Goal: Task Accomplishment & Management: Manage account settings

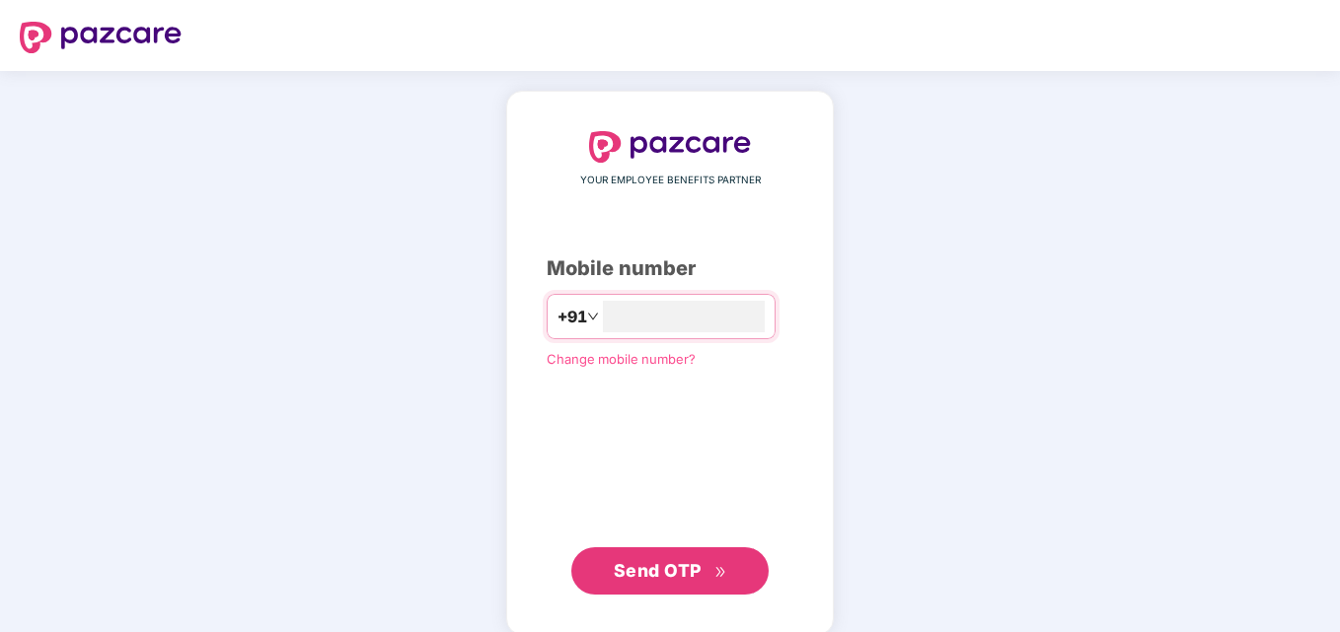
type input "**********"
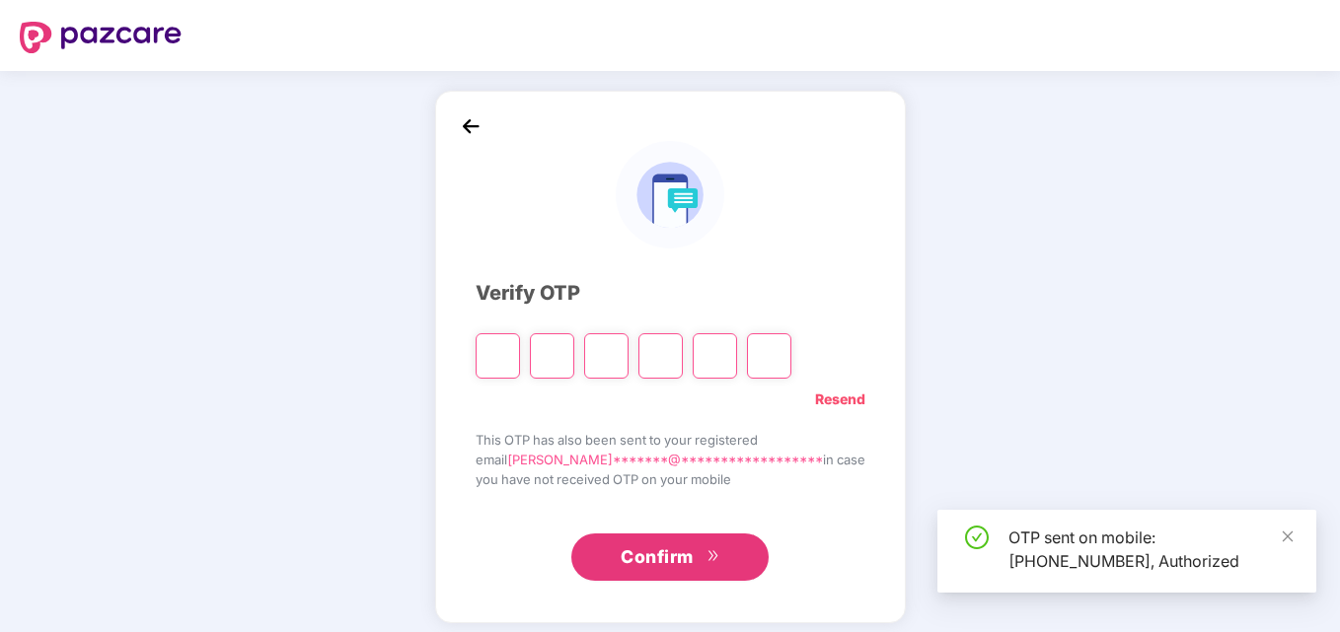
type input "*"
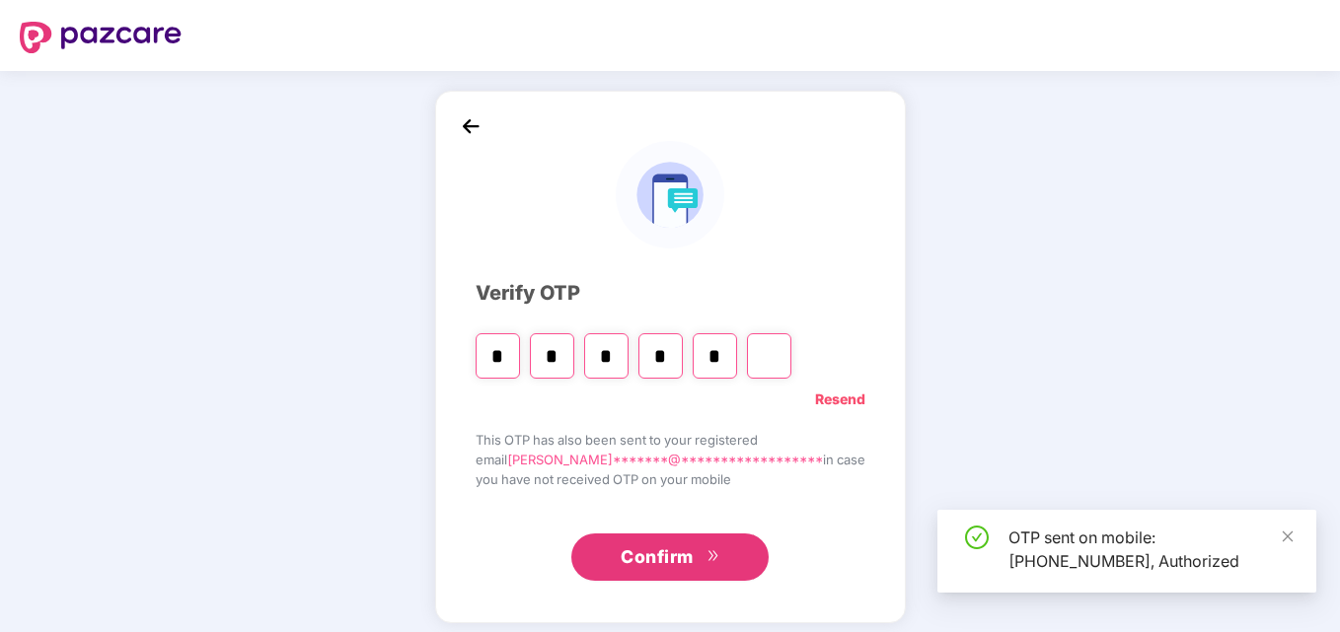
type input "*"
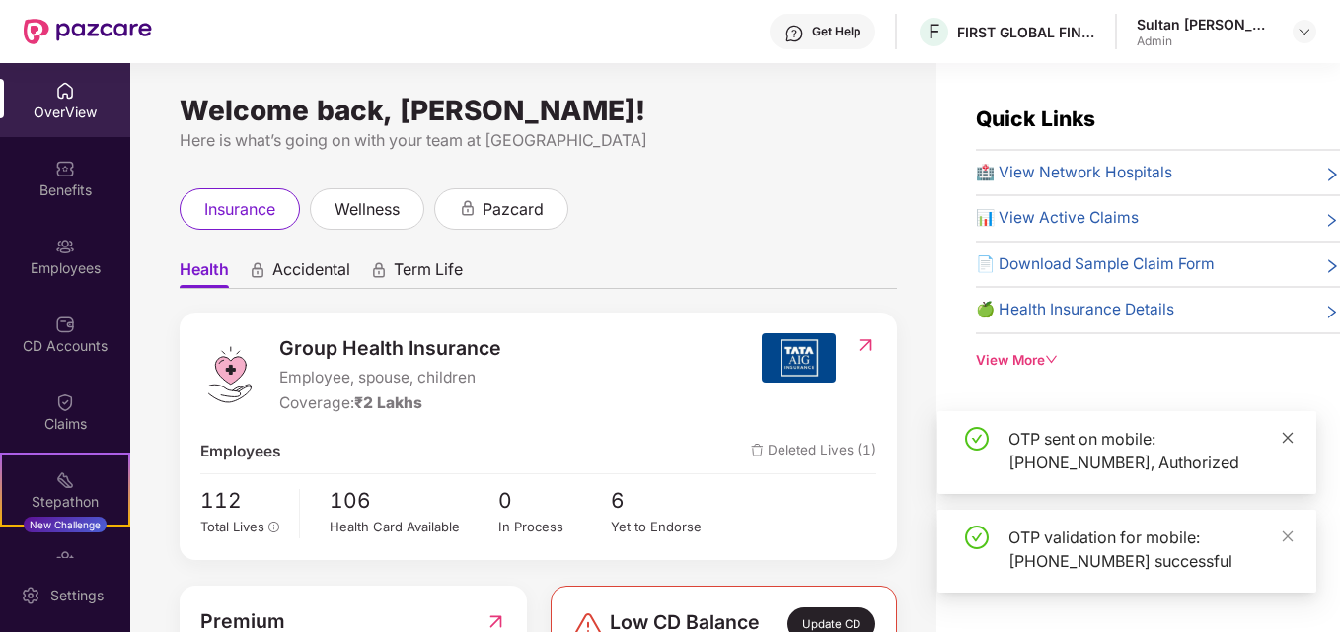
click at [1286, 437] on icon "close" at bounding box center [1287, 437] width 11 height 11
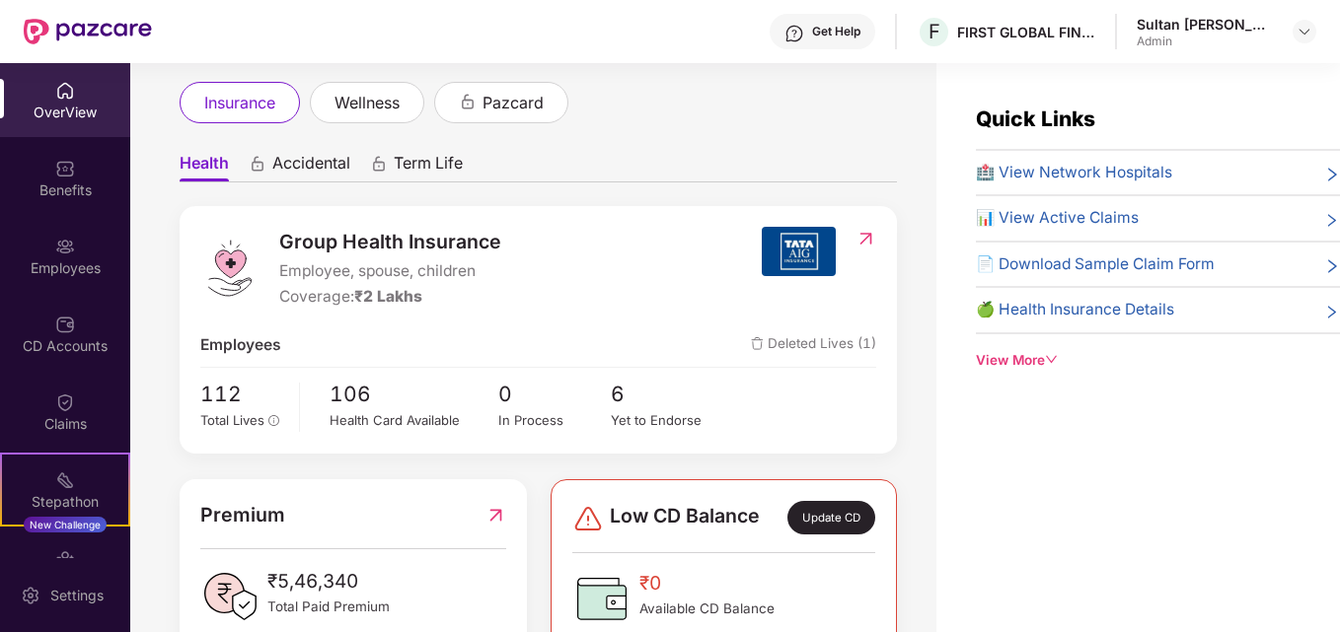
scroll to position [99, 0]
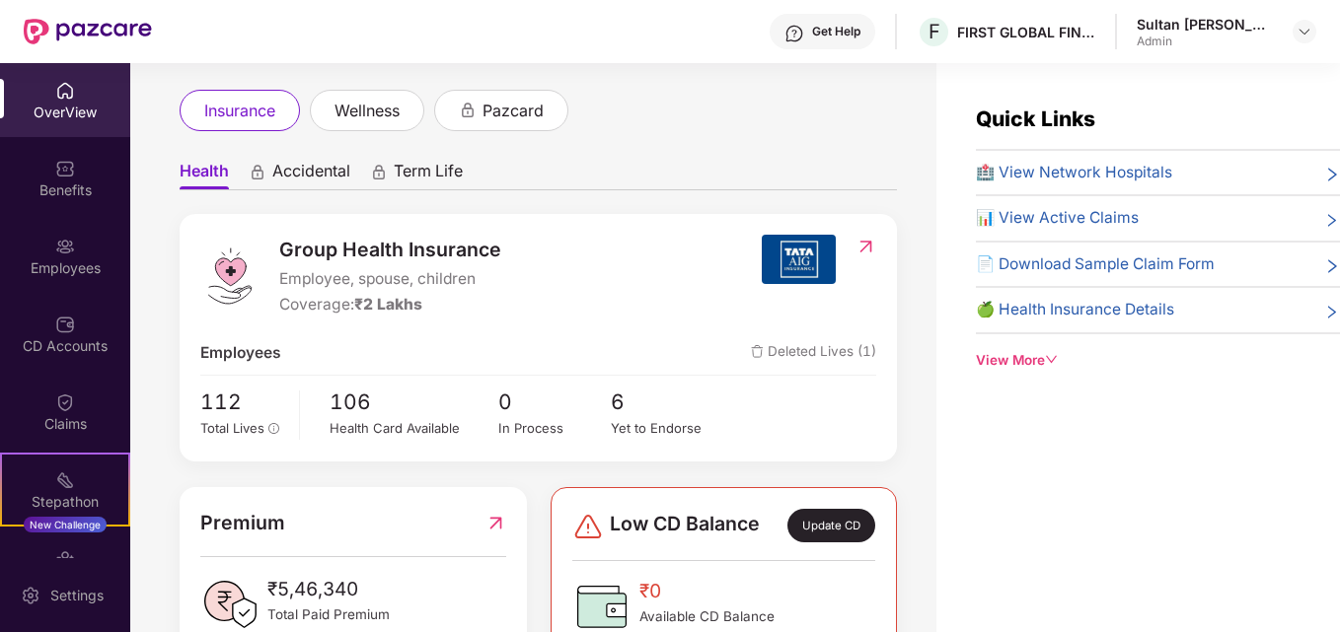
click at [816, 250] on img at bounding box center [799, 259] width 74 height 49
click at [866, 249] on img at bounding box center [865, 247] width 21 height 20
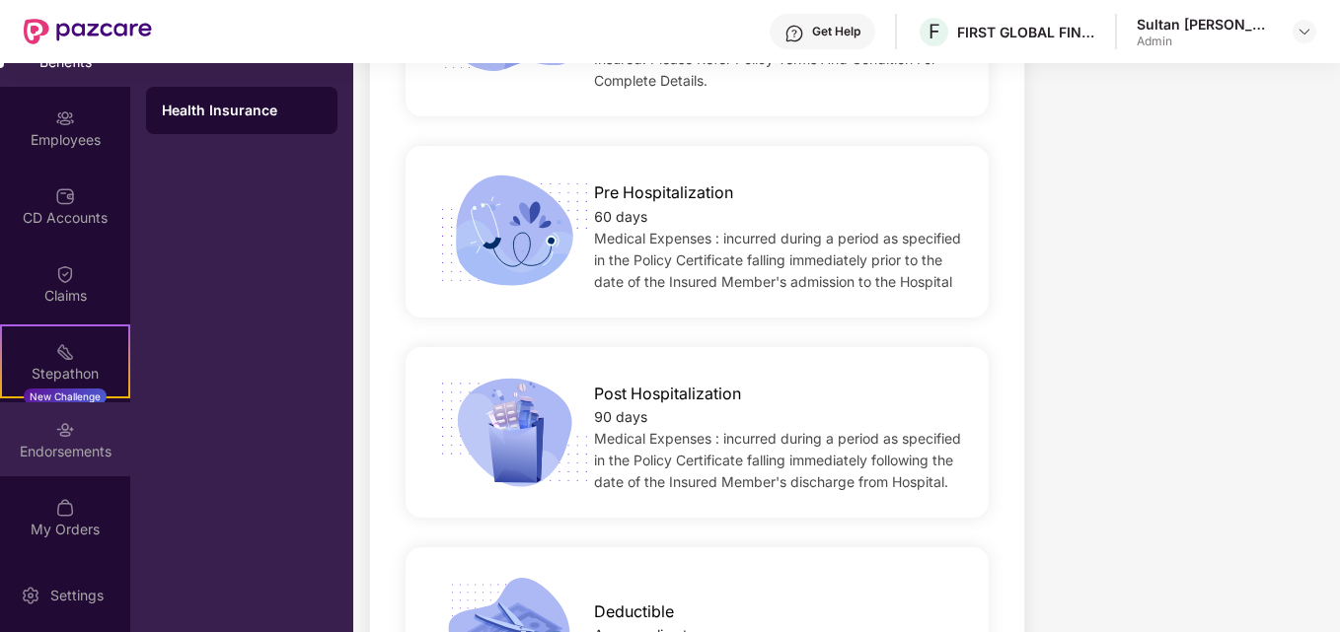
scroll to position [1414, 0]
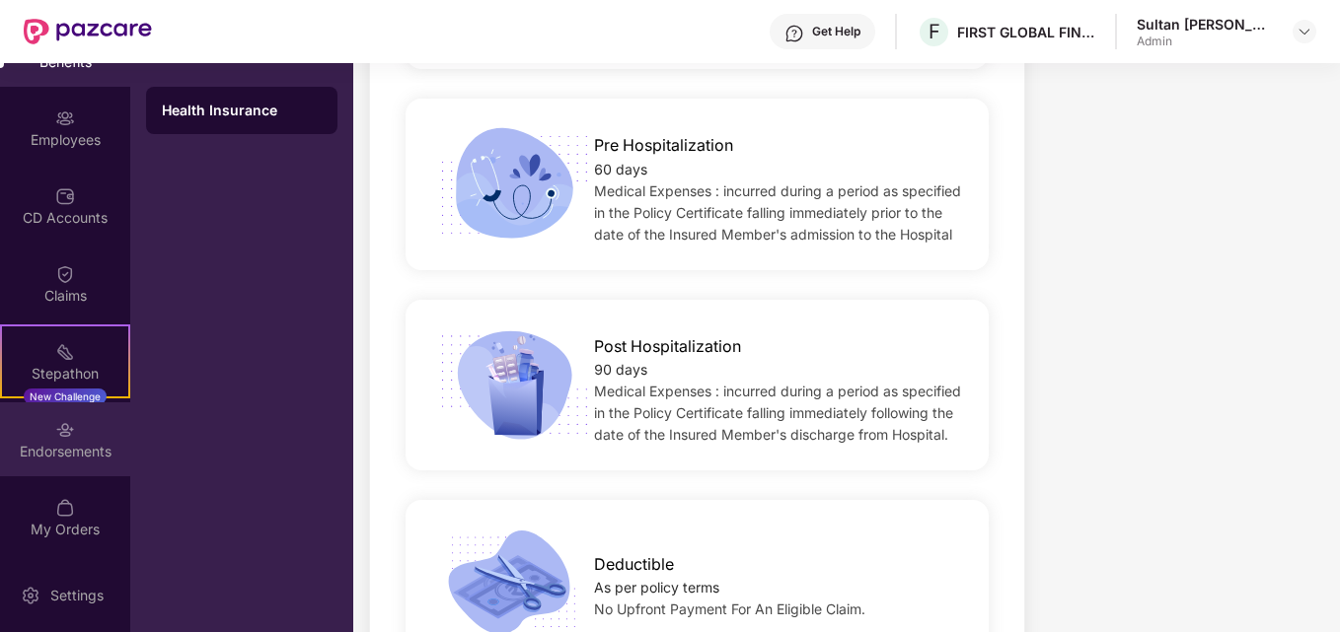
click at [85, 452] on div "Endorsements" at bounding box center [65, 452] width 130 height 20
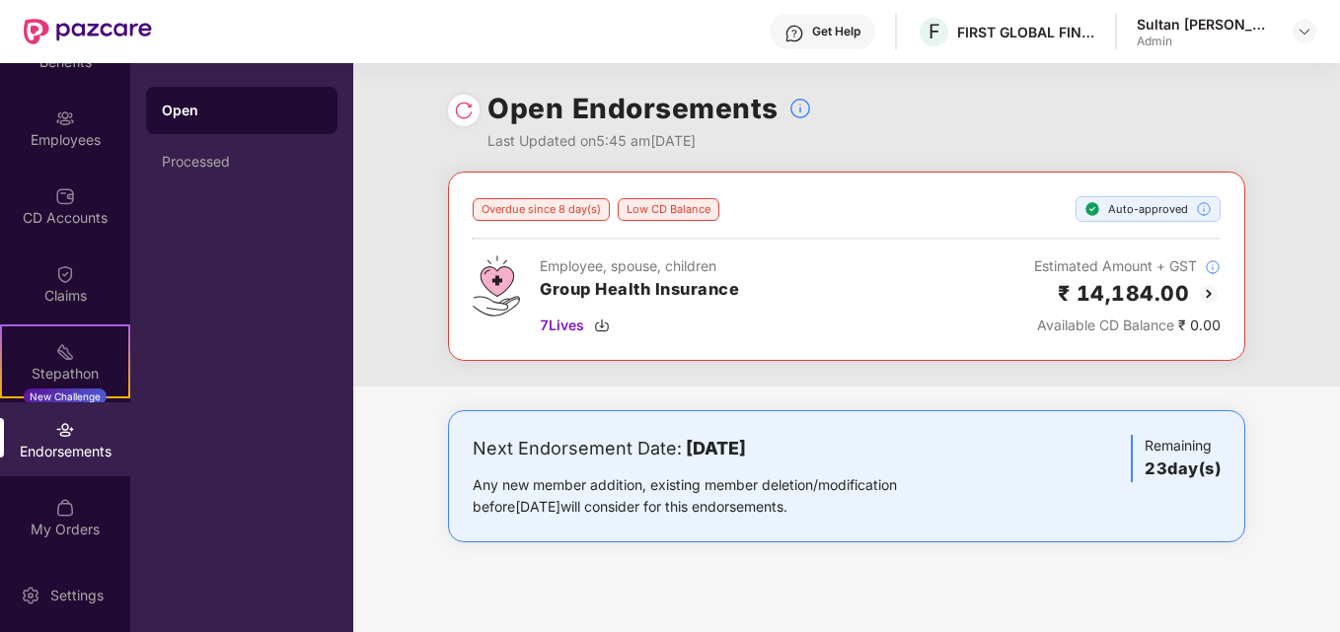
click at [1149, 211] on div "Auto-approved" at bounding box center [1147, 209] width 145 height 26
click at [1209, 287] on img at bounding box center [1209, 294] width 24 height 24
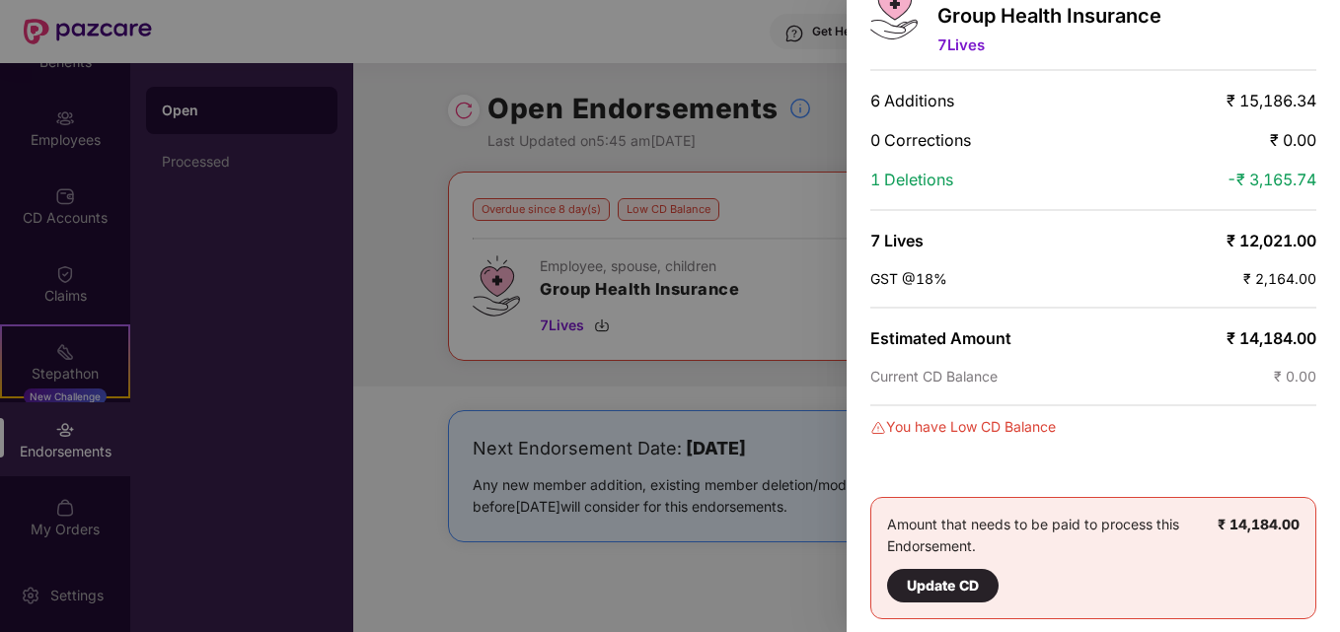
scroll to position [121, 0]
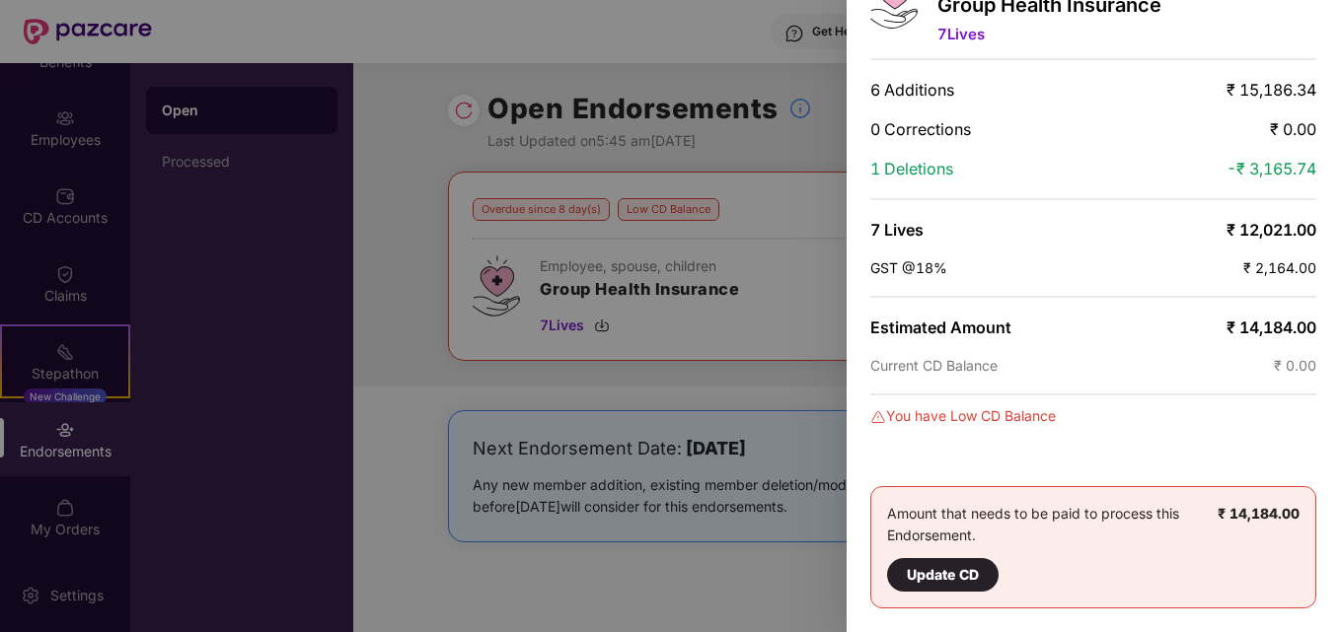
click at [769, 338] on div at bounding box center [670, 316] width 1340 height 632
click at [785, 405] on div at bounding box center [670, 316] width 1340 height 632
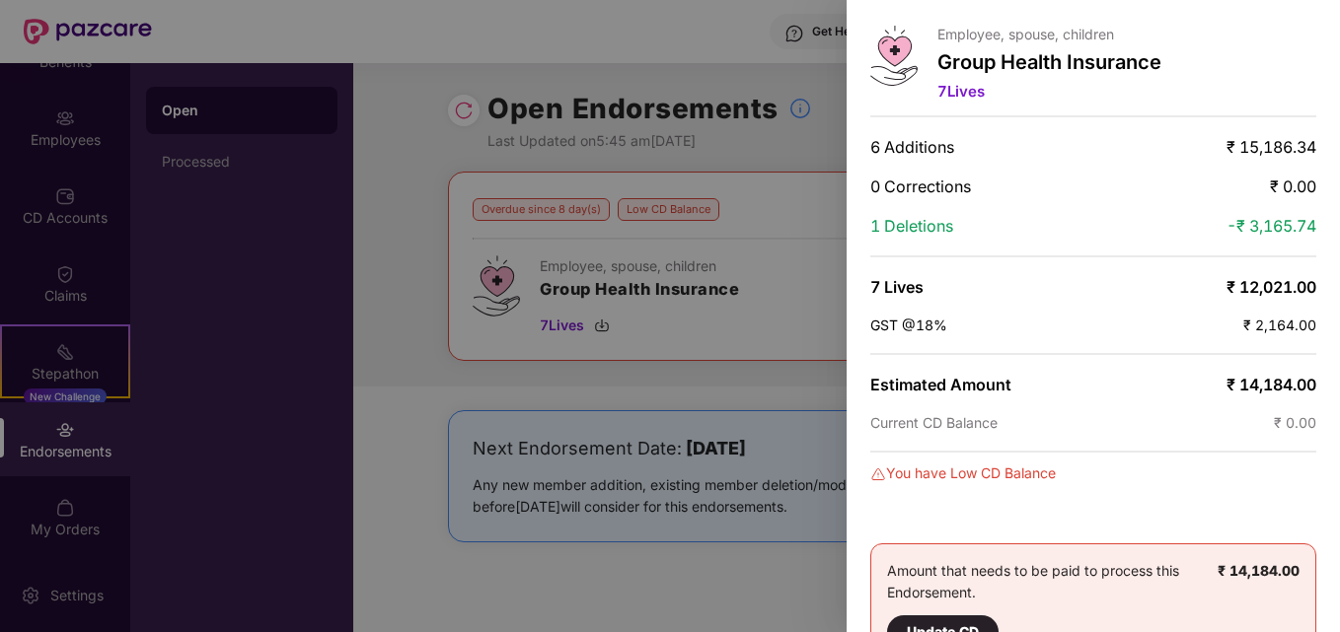
scroll to position [99, 0]
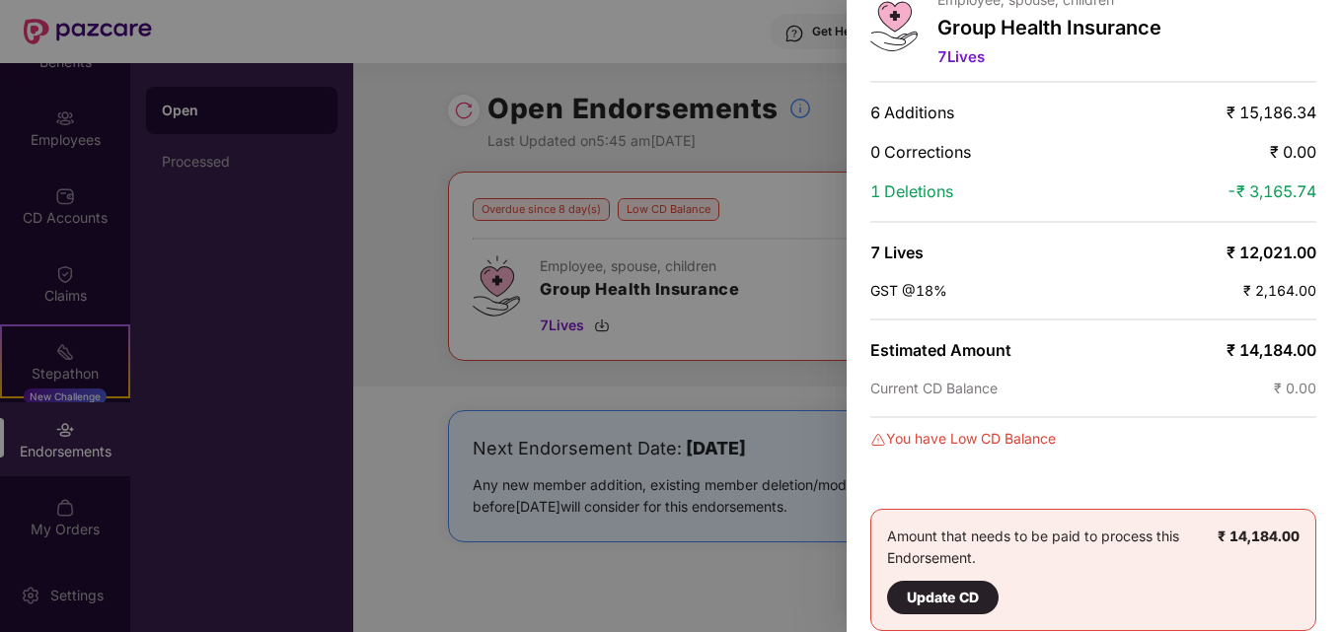
click at [923, 603] on div "Update CD" at bounding box center [943, 598] width 72 height 22
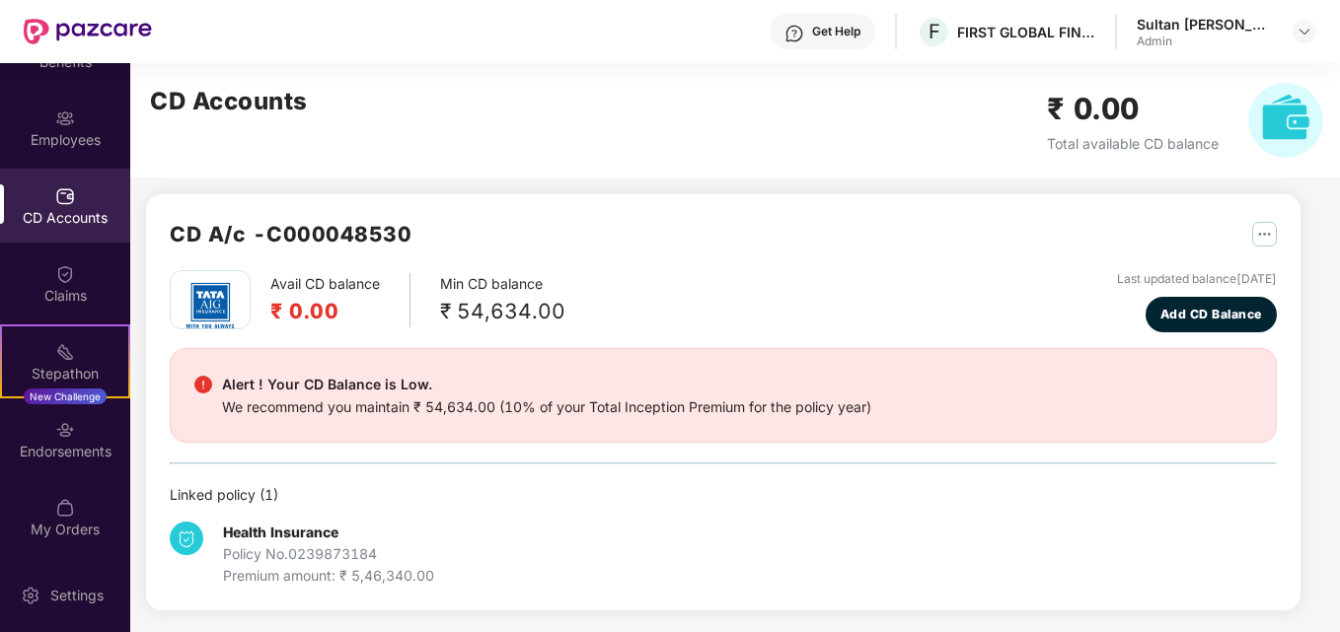
scroll to position [9, 0]
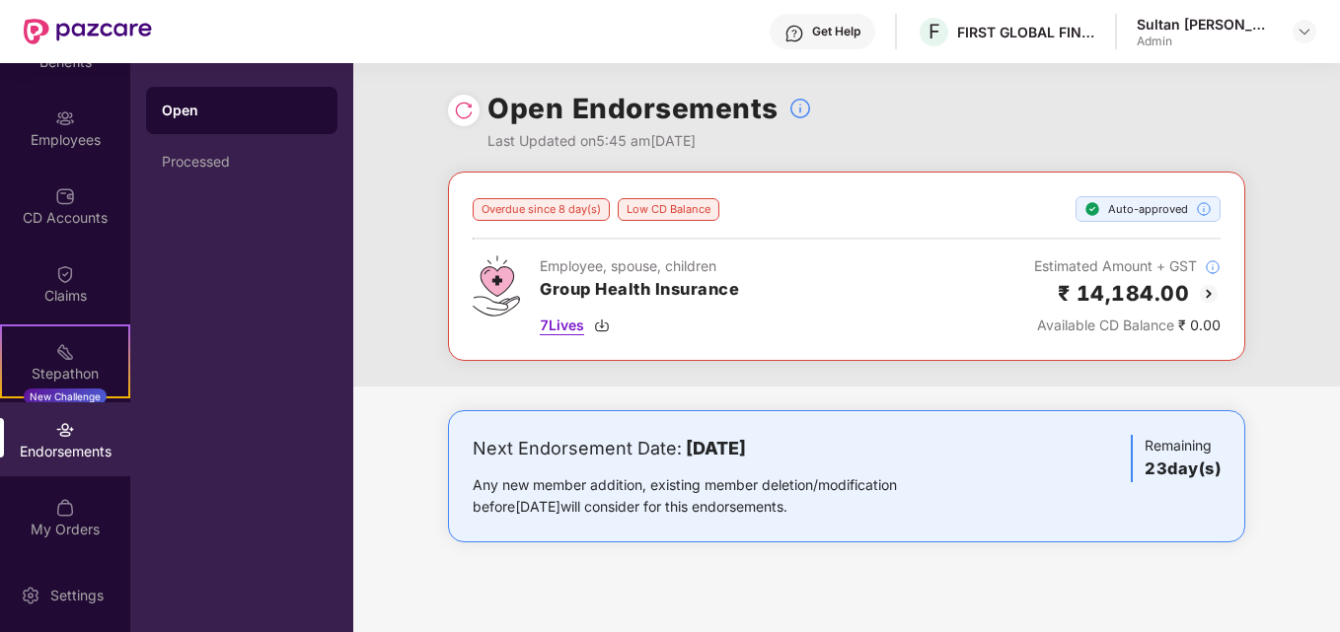
click at [571, 325] on span "7 Lives" at bounding box center [562, 326] width 44 height 22
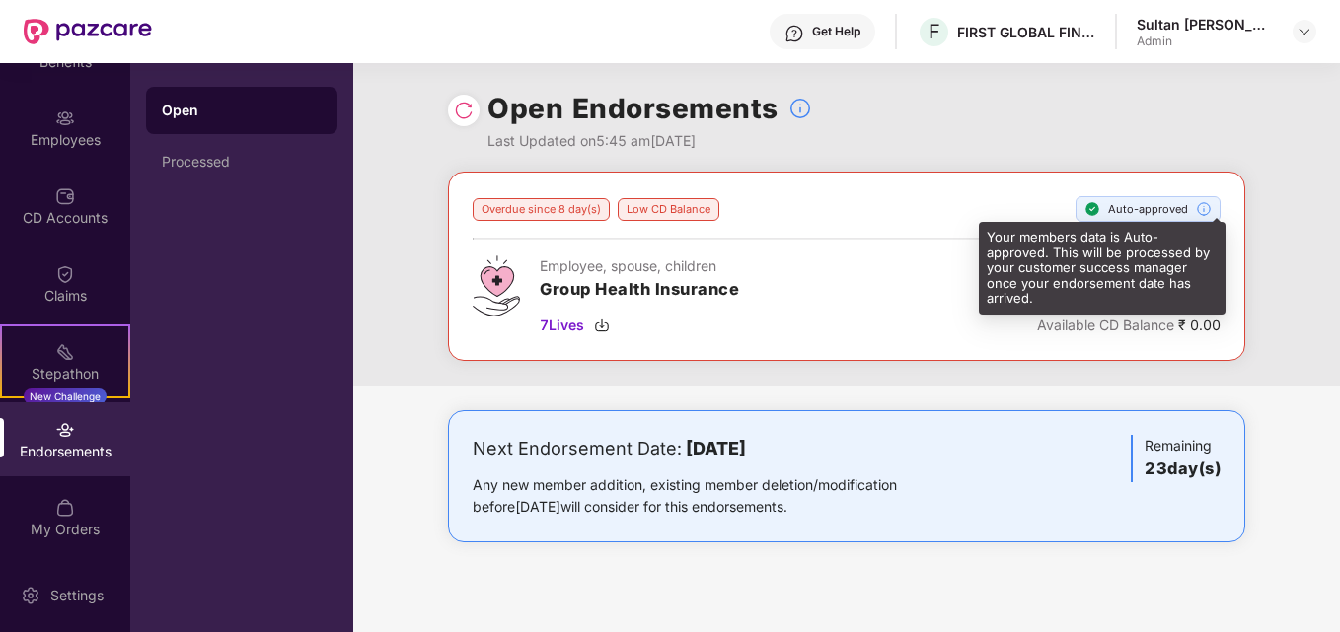
click at [1201, 206] on img at bounding box center [1204, 209] width 16 height 16
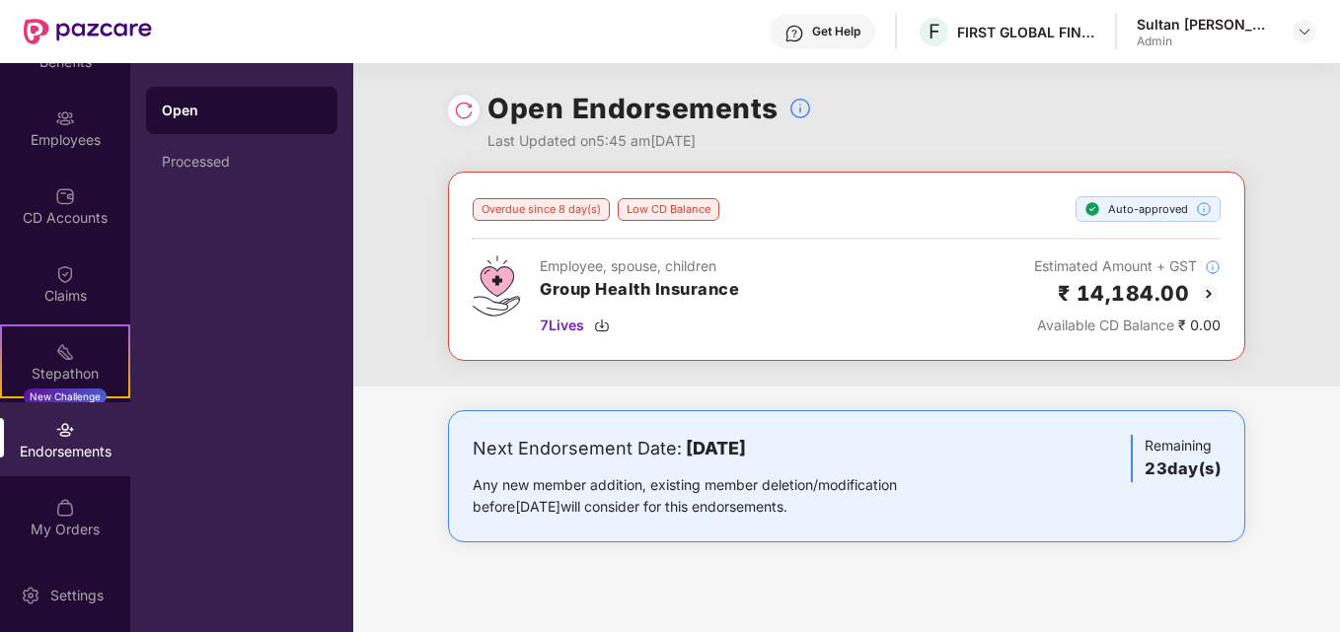
click at [471, 110] on img at bounding box center [464, 111] width 20 height 20
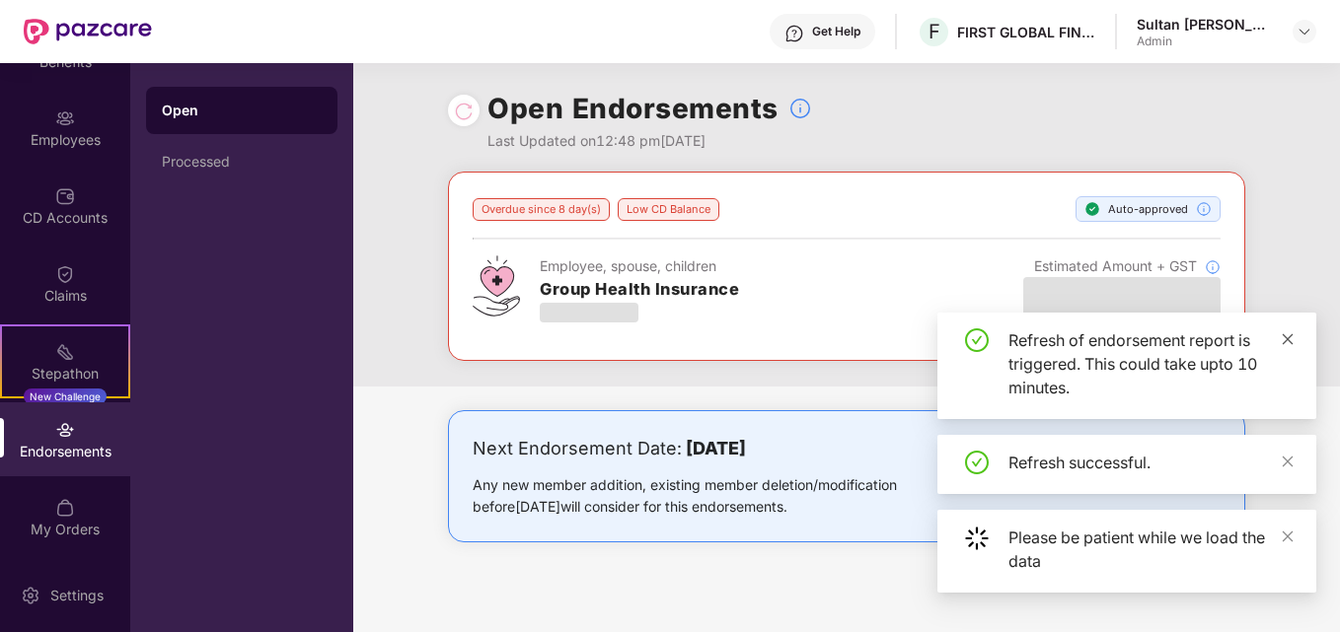
click at [1283, 333] on icon "close" at bounding box center [1287, 339] width 14 height 14
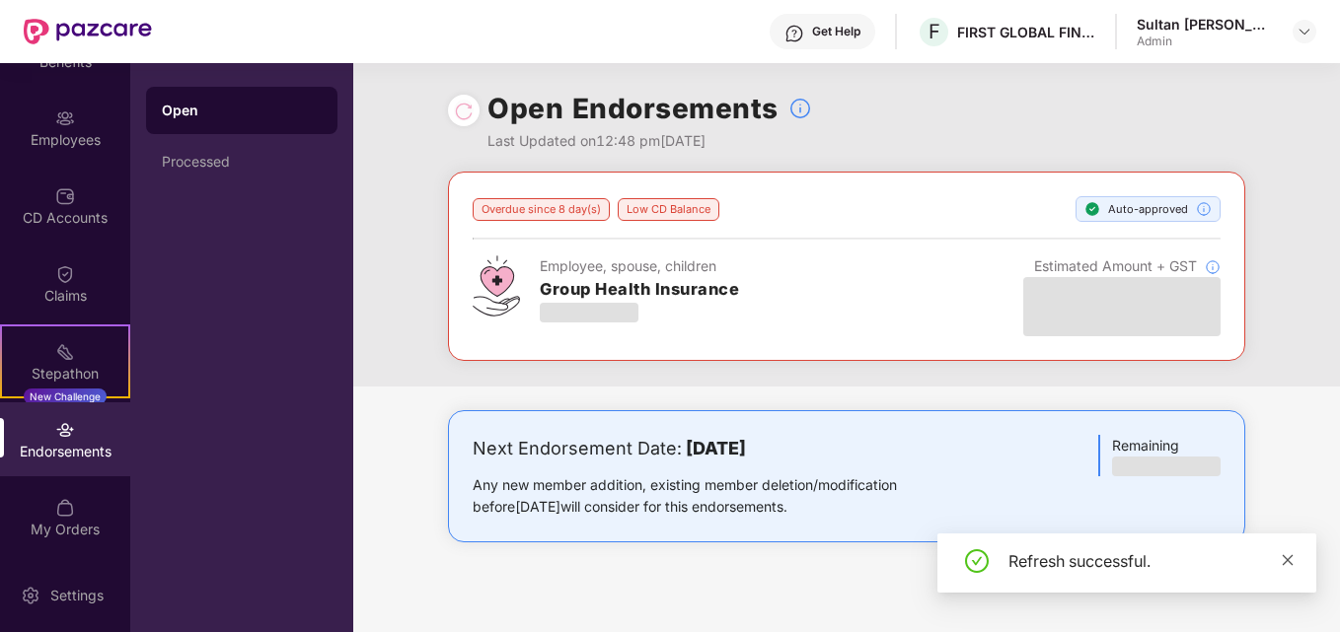
click at [1291, 460] on div "Next Endorsement Date: [DATE] Any new member addition, existing member deletion…" at bounding box center [846, 496] width 986 height 172
click at [1285, 562] on icon "close" at bounding box center [1287, 559] width 11 height 11
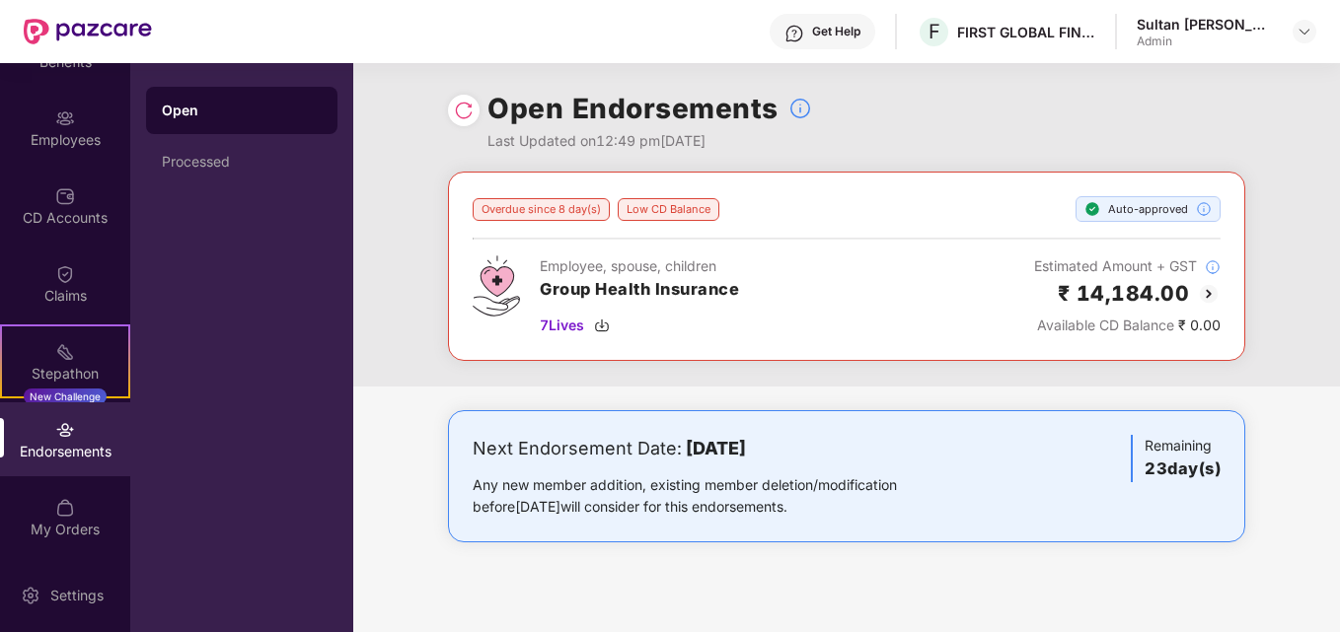
click at [1204, 293] on img at bounding box center [1209, 294] width 24 height 24
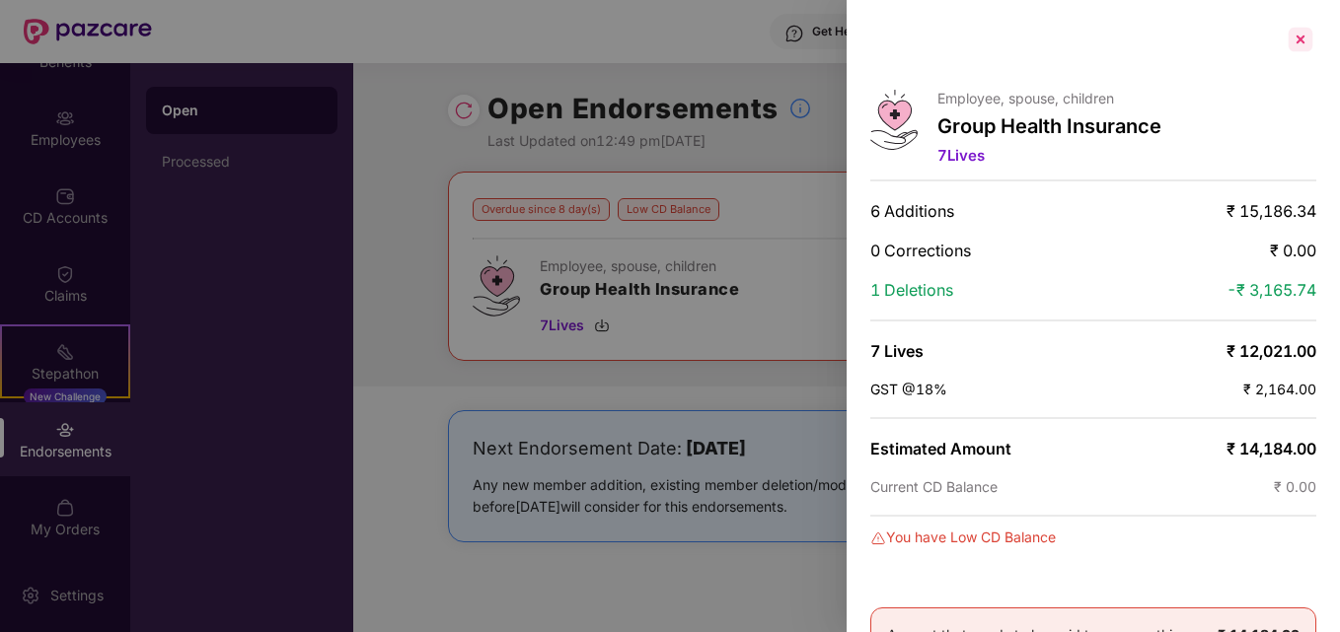
click at [1304, 37] on div at bounding box center [1300, 40] width 32 height 32
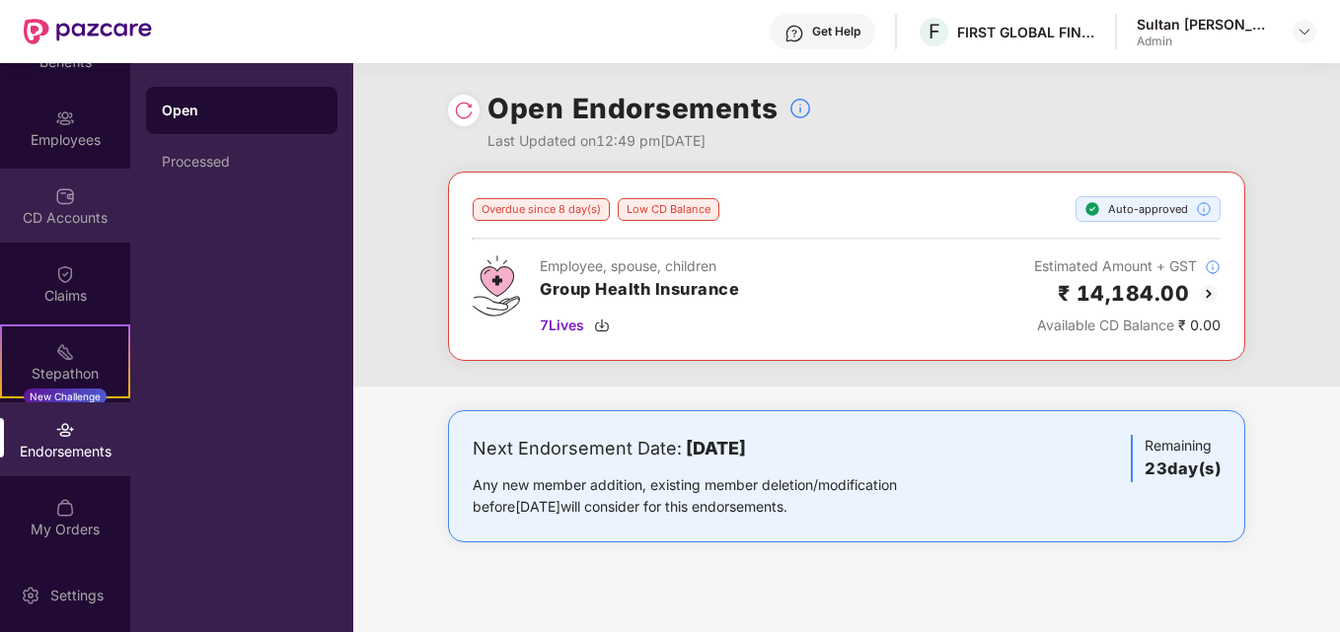
click at [74, 197] on div "CD Accounts" at bounding box center [65, 206] width 130 height 74
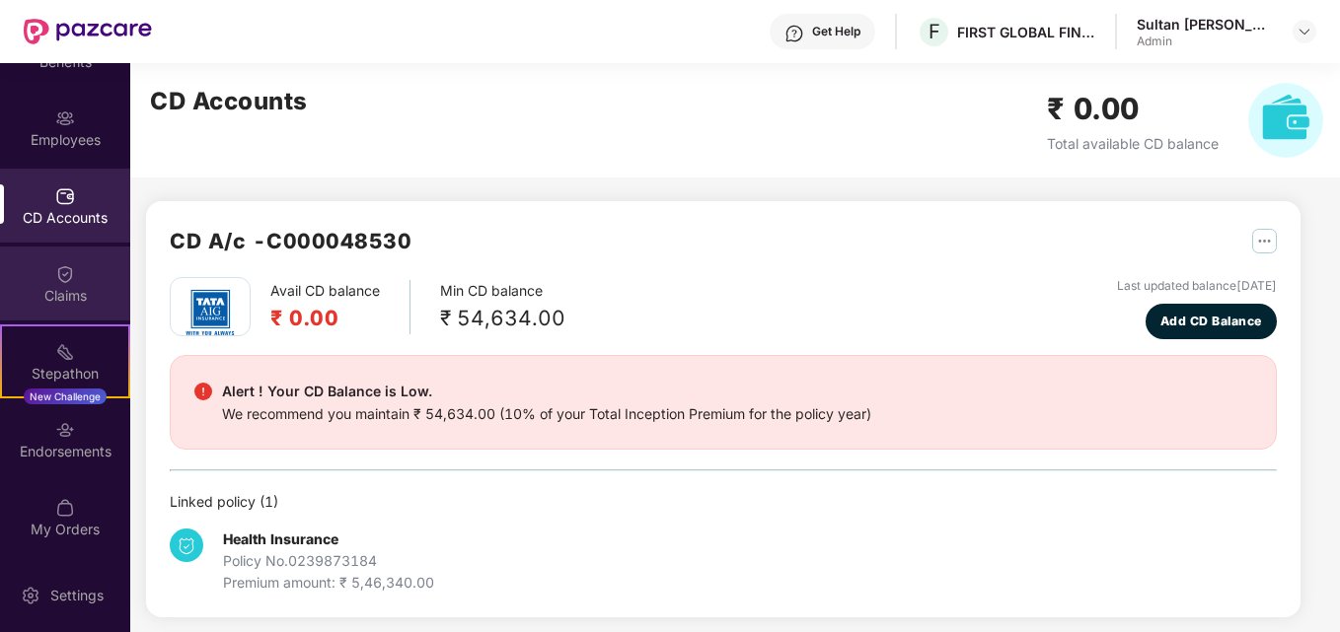
click at [61, 269] on img at bounding box center [65, 274] width 20 height 20
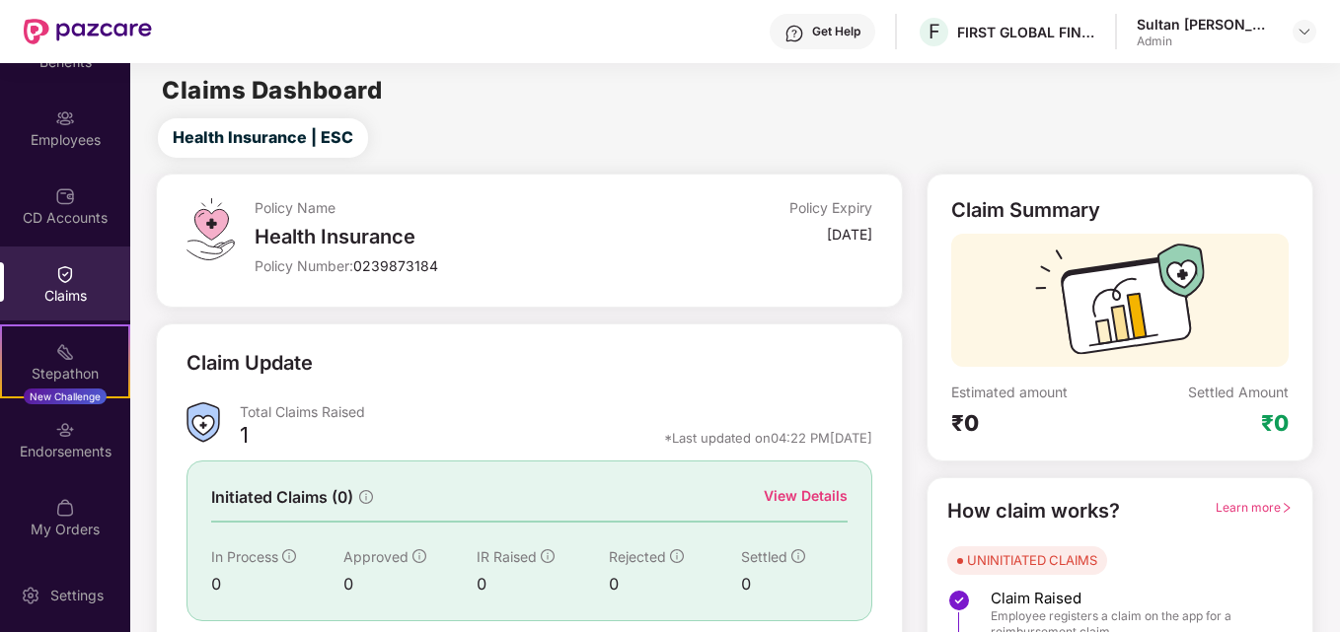
click at [55, 195] on img at bounding box center [65, 196] width 20 height 20
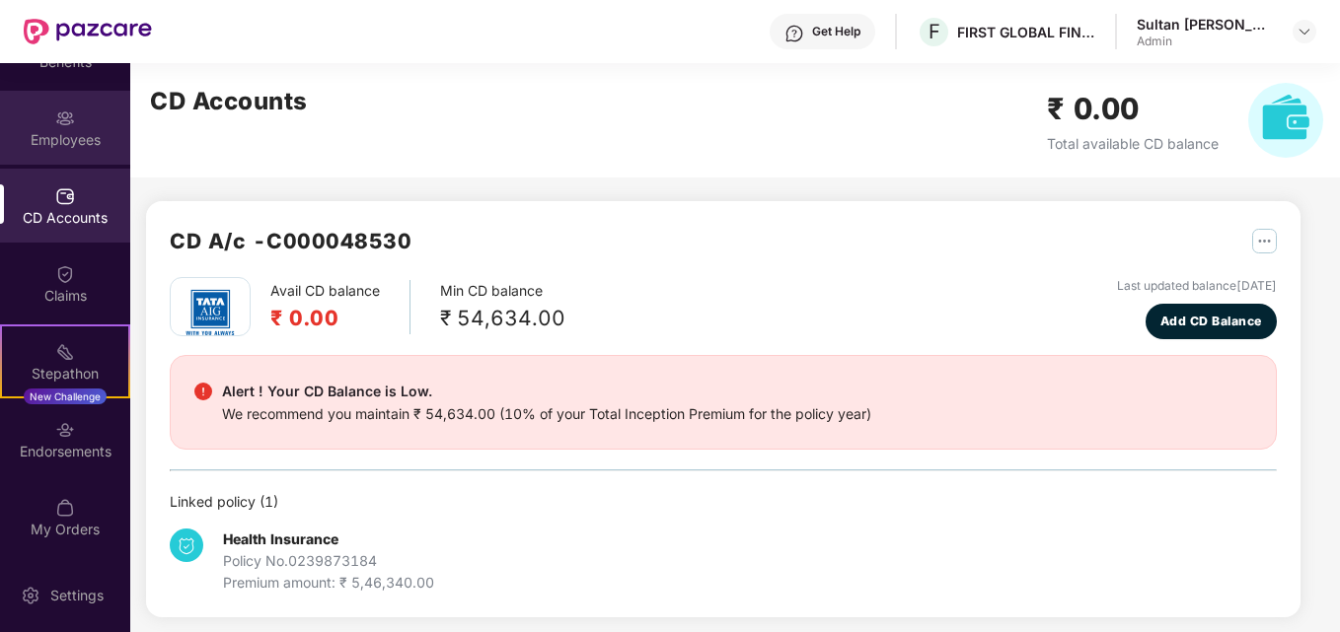
click at [65, 119] on img at bounding box center [65, 119] width 20 height 20
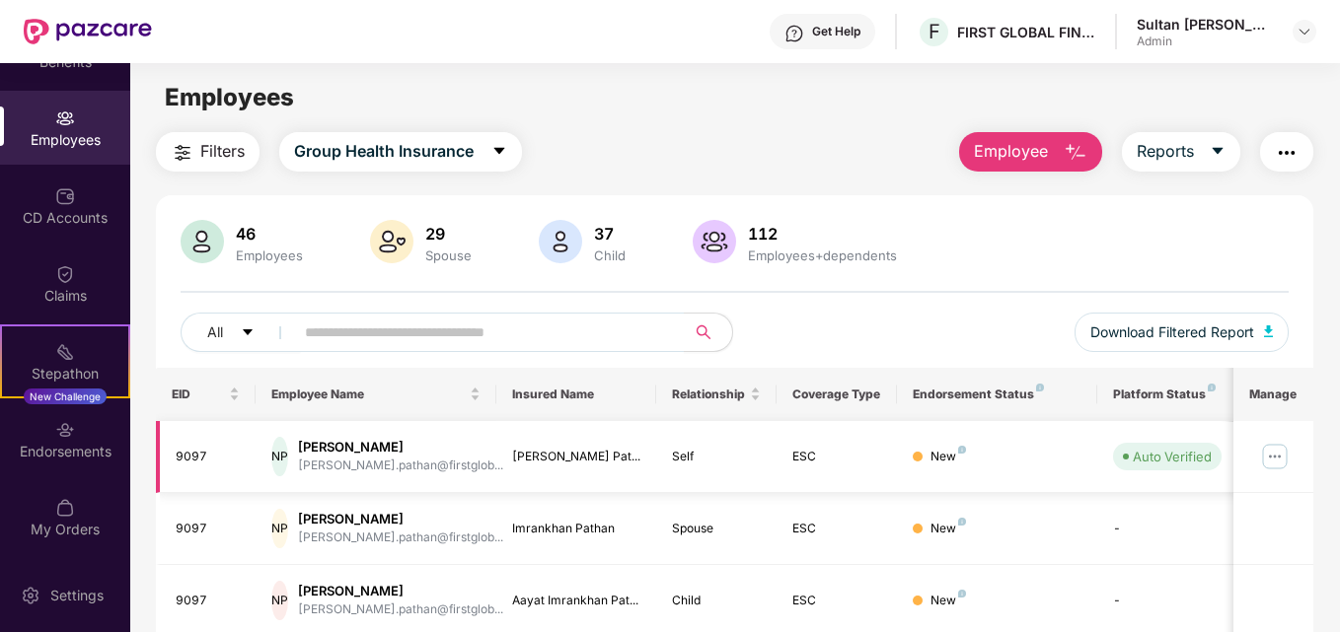
click at [1270, 457] on img at bounding box center [1275, 457] width 32 height 32
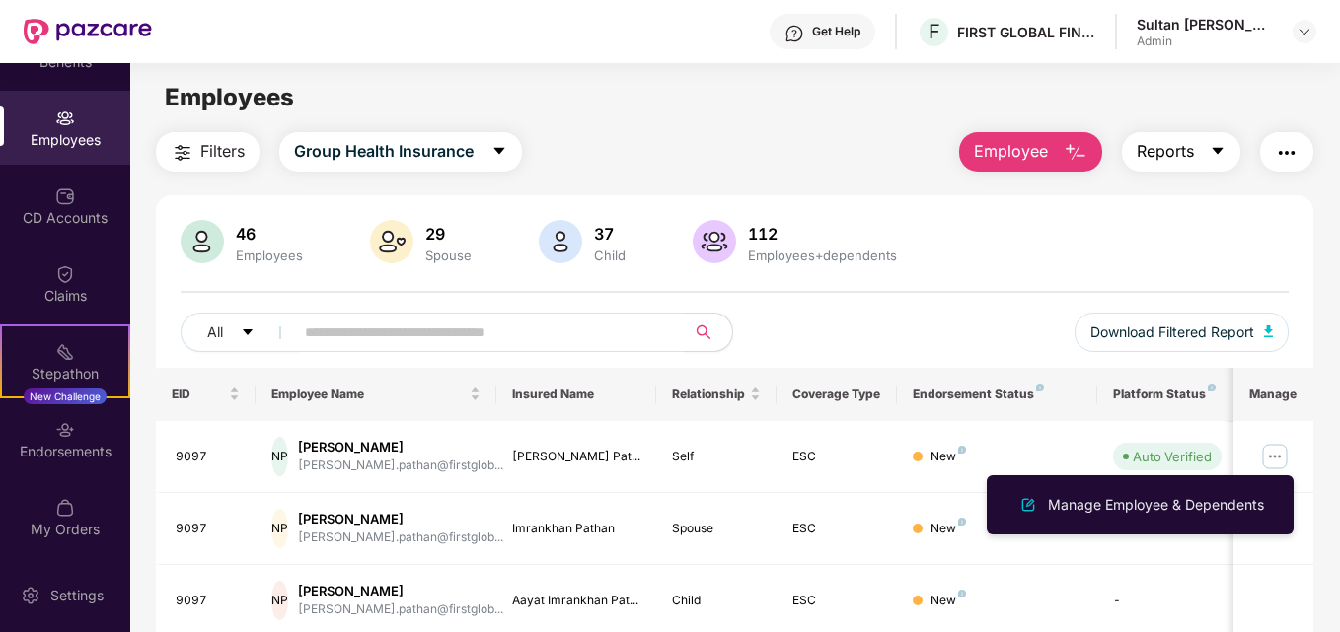
click at [1219, 151] on icon "caret-down" at bounding box center [1217, 151] width 11 height 7
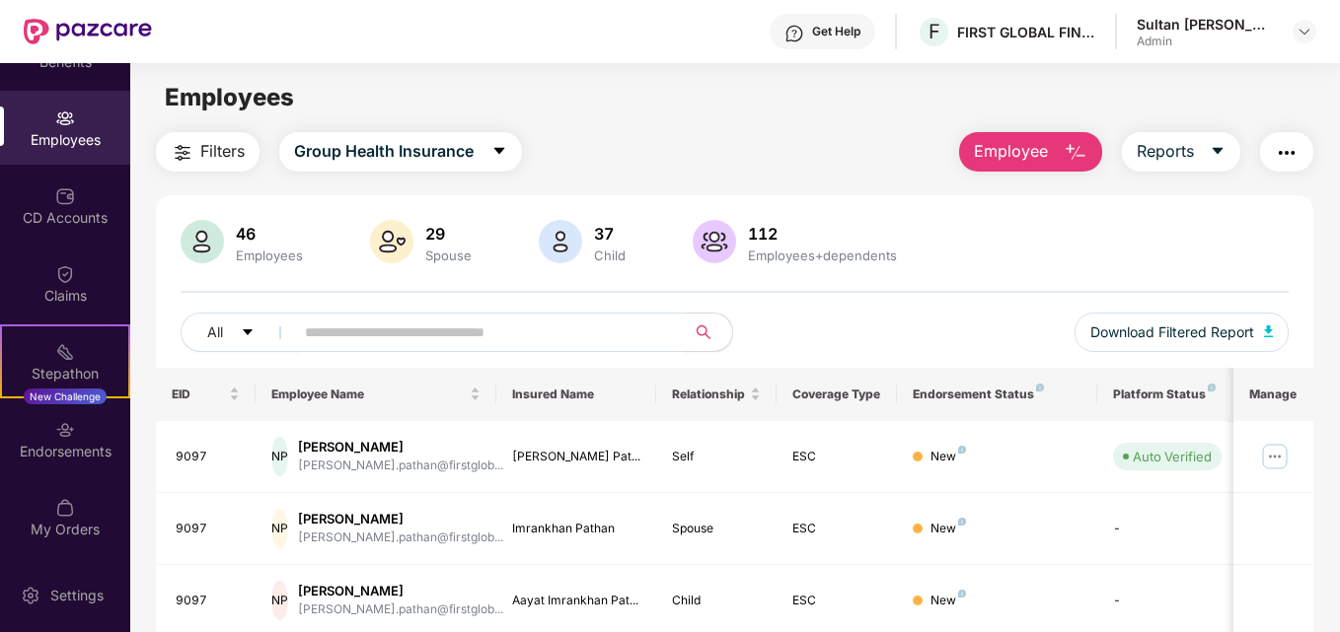
click at [735, 126] on main "Employees Filters Group Health Insurance Employee Reports 46 Employees 29 Spous…" at bounding box center [734, 379] width 1208 height 632
